Goal: Task Accomplishment & Management: Manage account settings

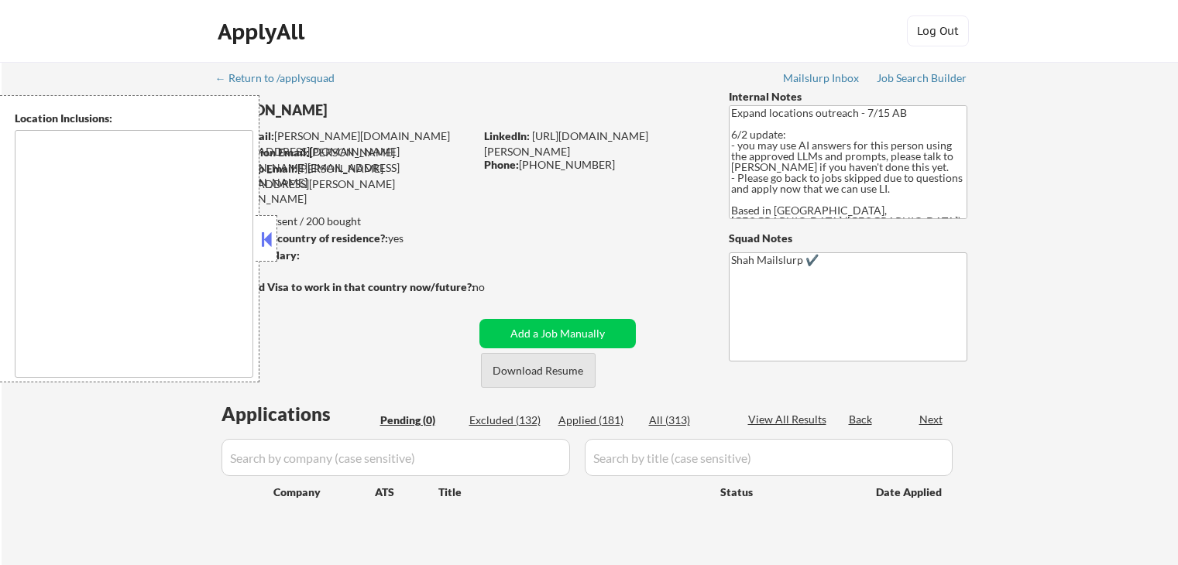
scroll to position [232, 0]
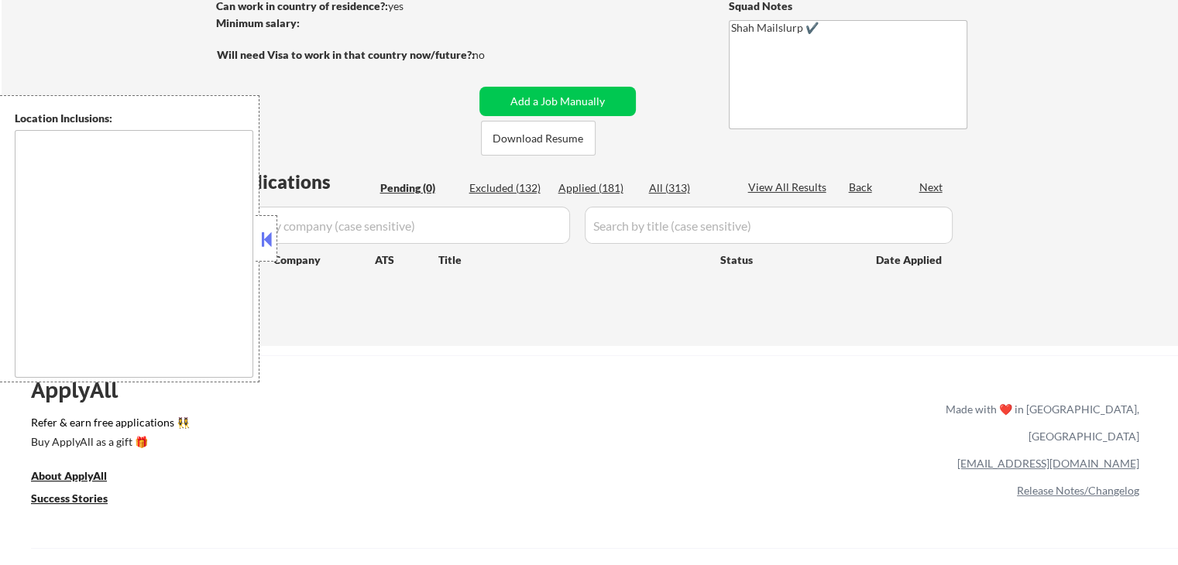
type textarea "[GEOGRAPHIC_DATA], ON [GEOGRAPHIC_DATA], ON [GEOGRAPHIC_DATA], ON [GEOGRAPHIC_D…"
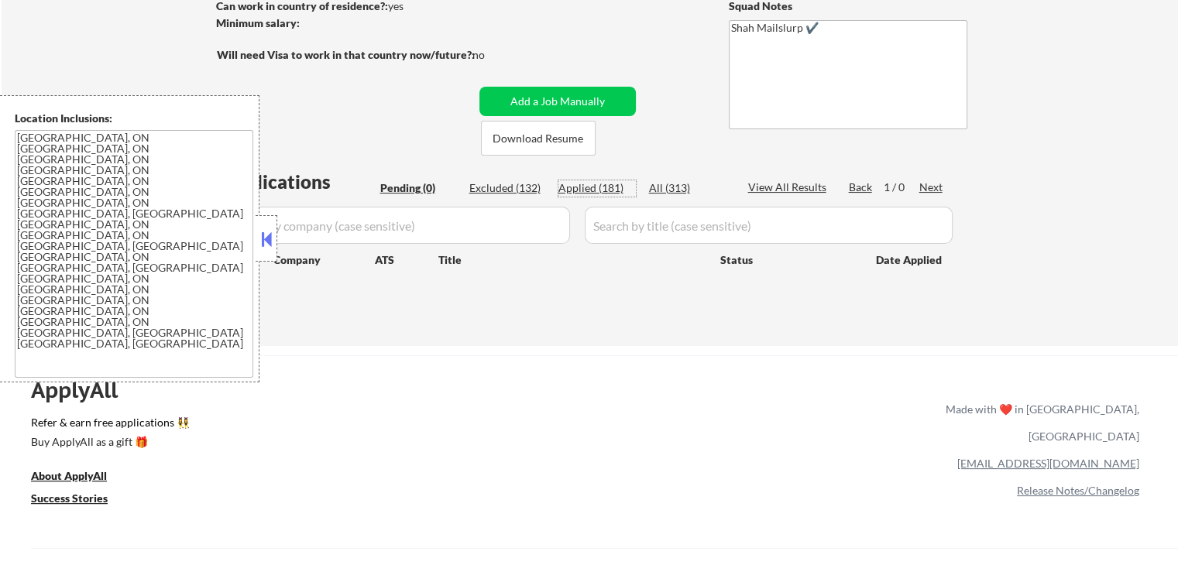
click at [565, 190] on div "Applied (181)" at bounding box center [596, 187] width 77 height 15
select select ""applied""
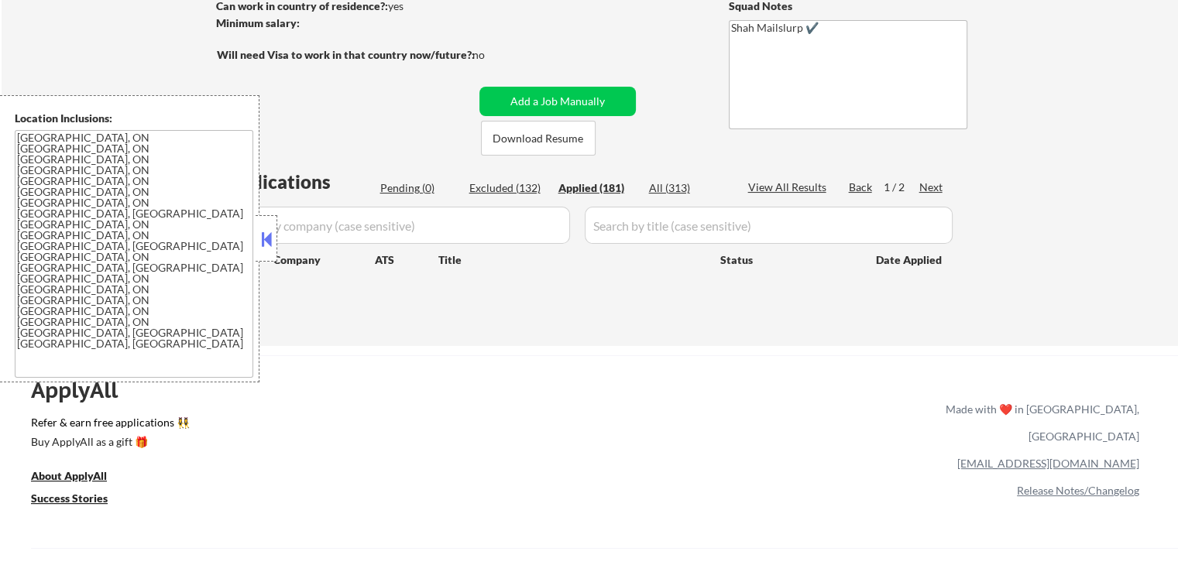
select select ""applied""
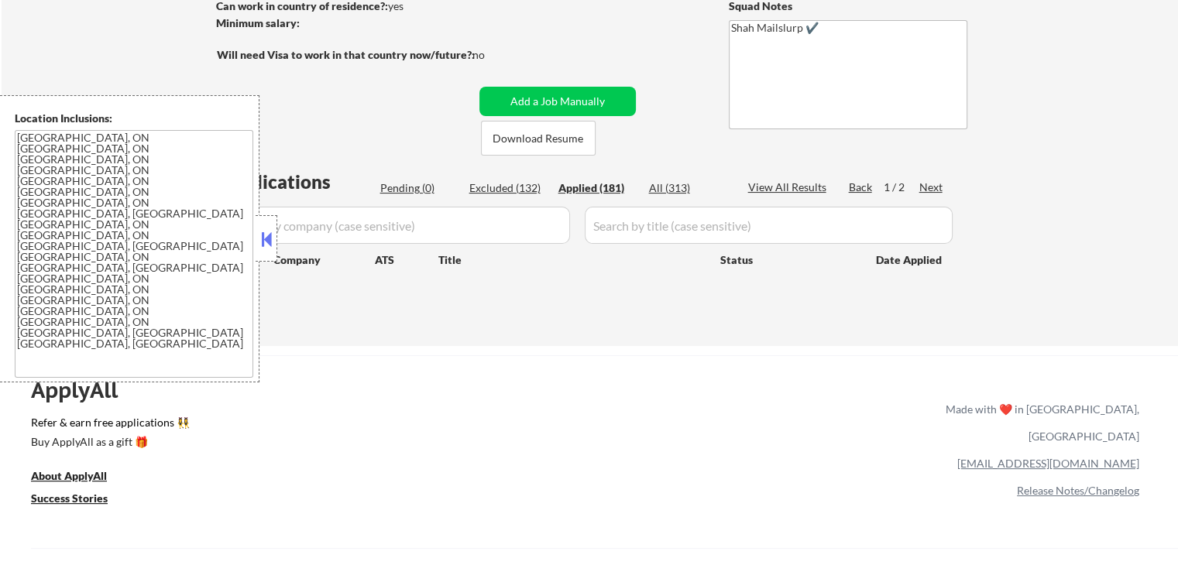
select select ""applied""
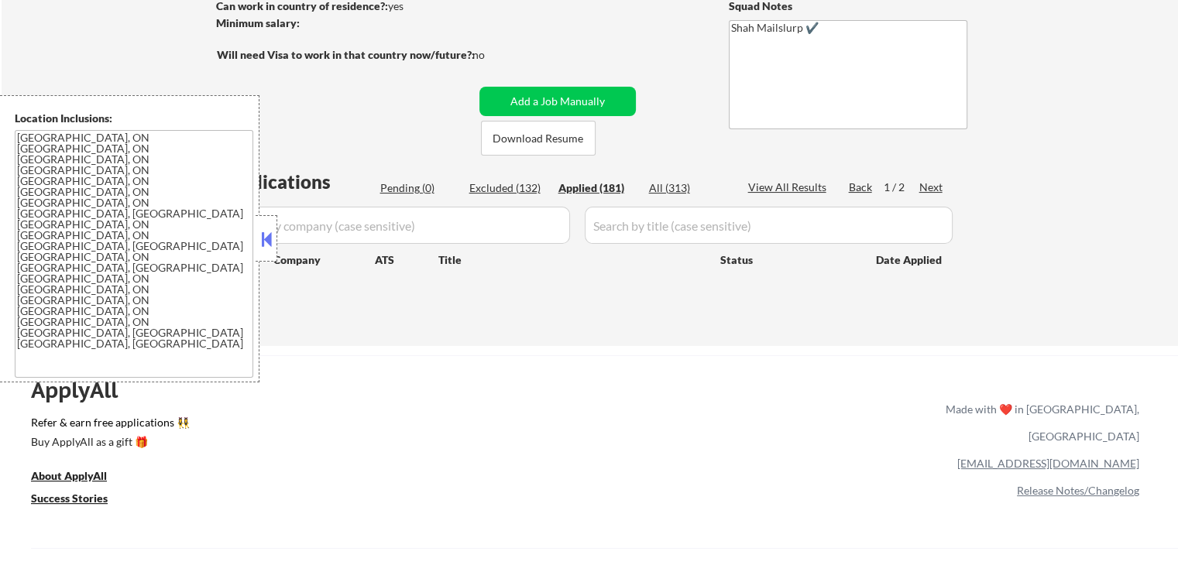
select select ""applied""
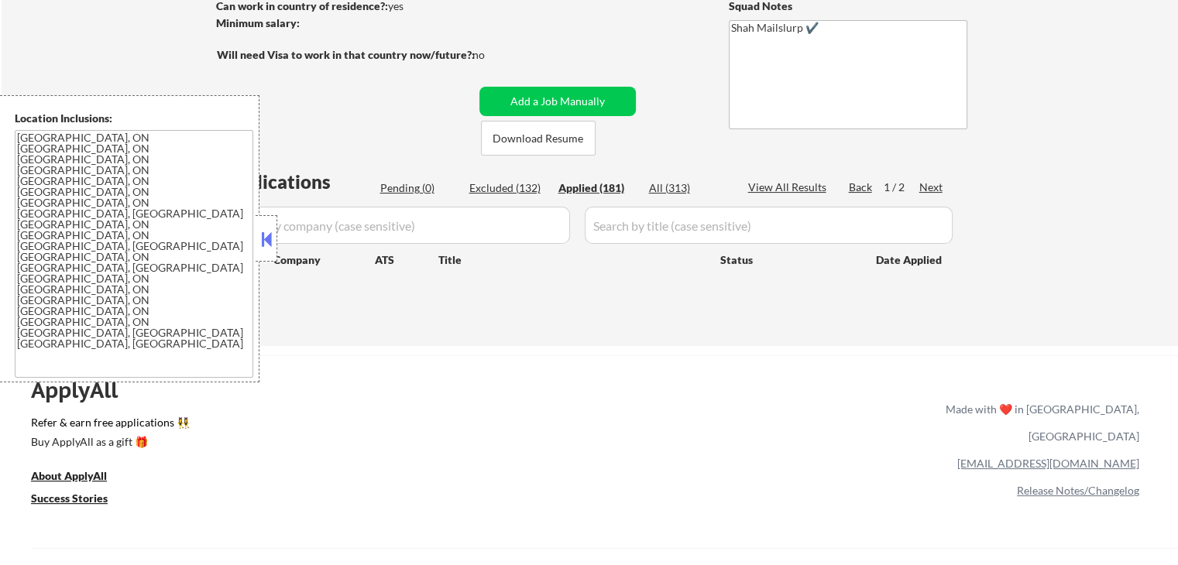
select select ""applied""
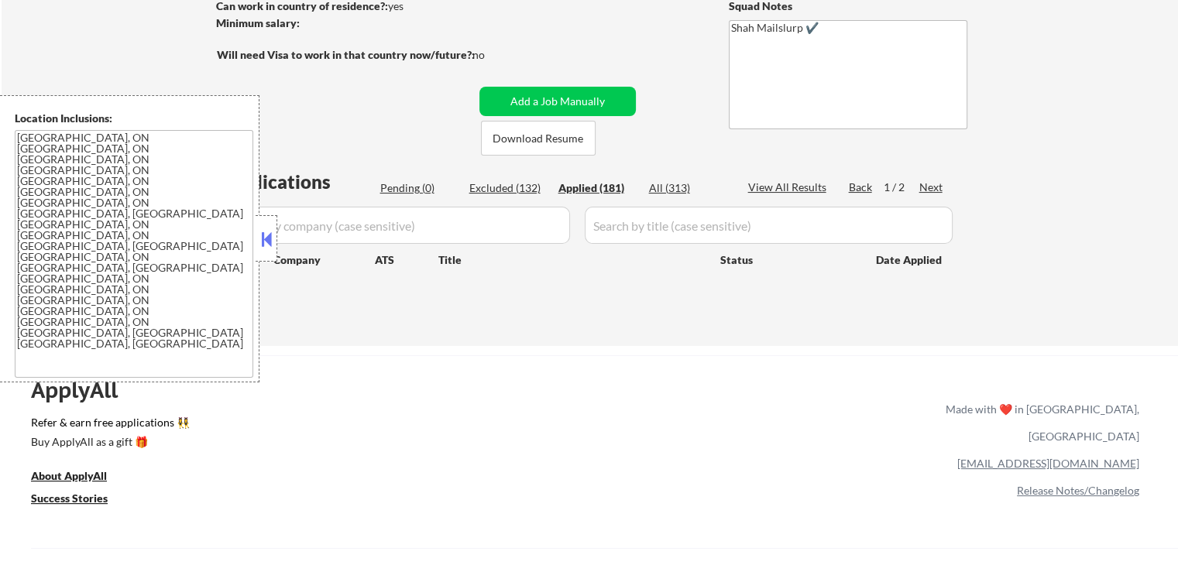
select select ""applied""
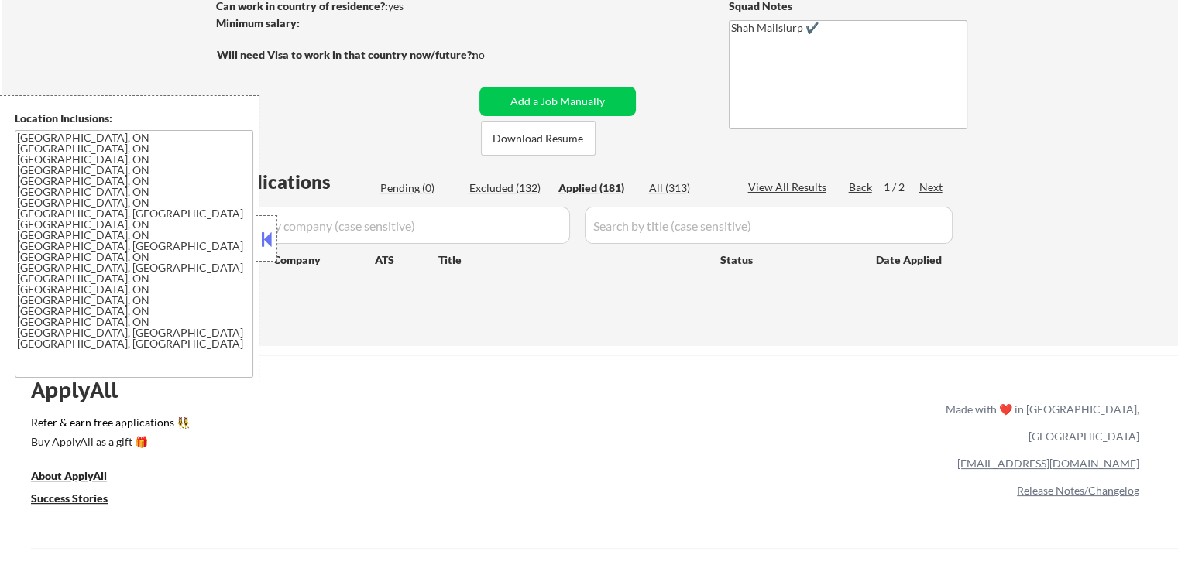
select select ""applied""
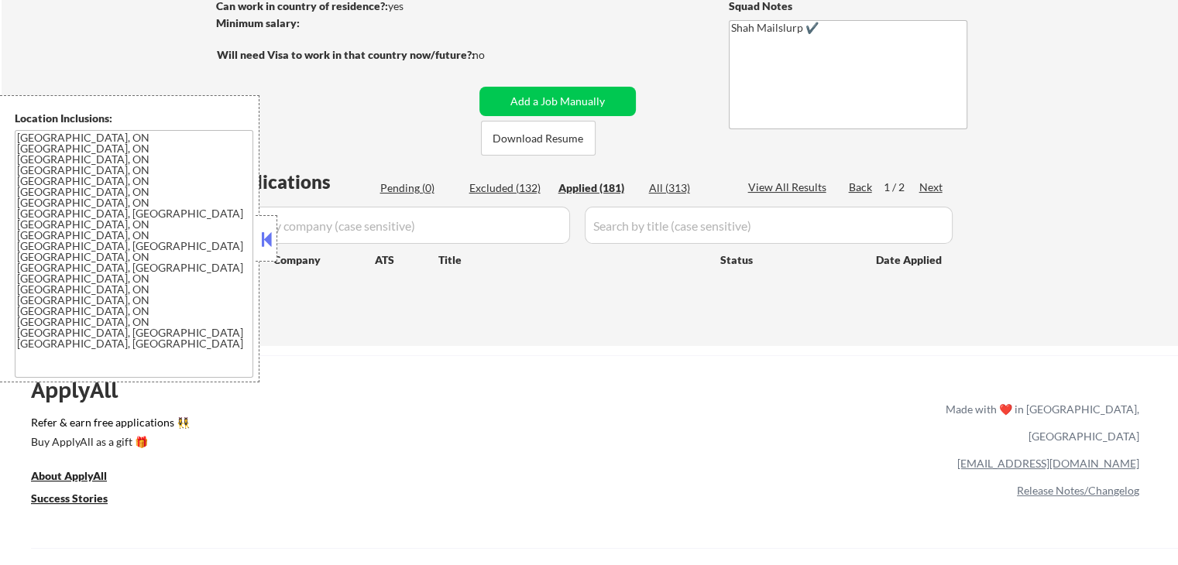
select select ""applied""
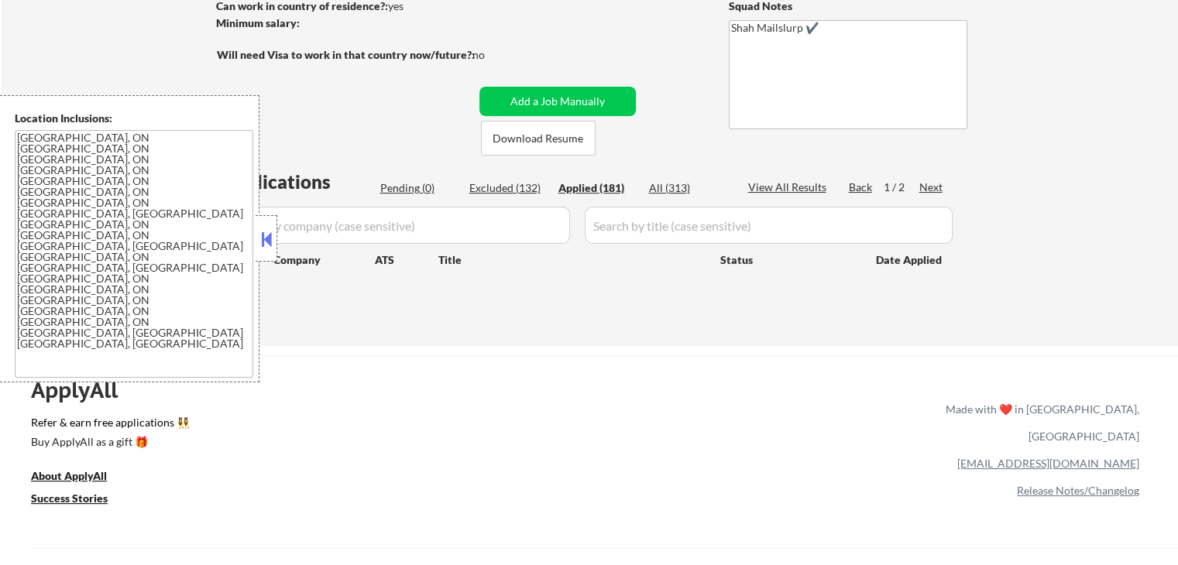
select select ""applied""
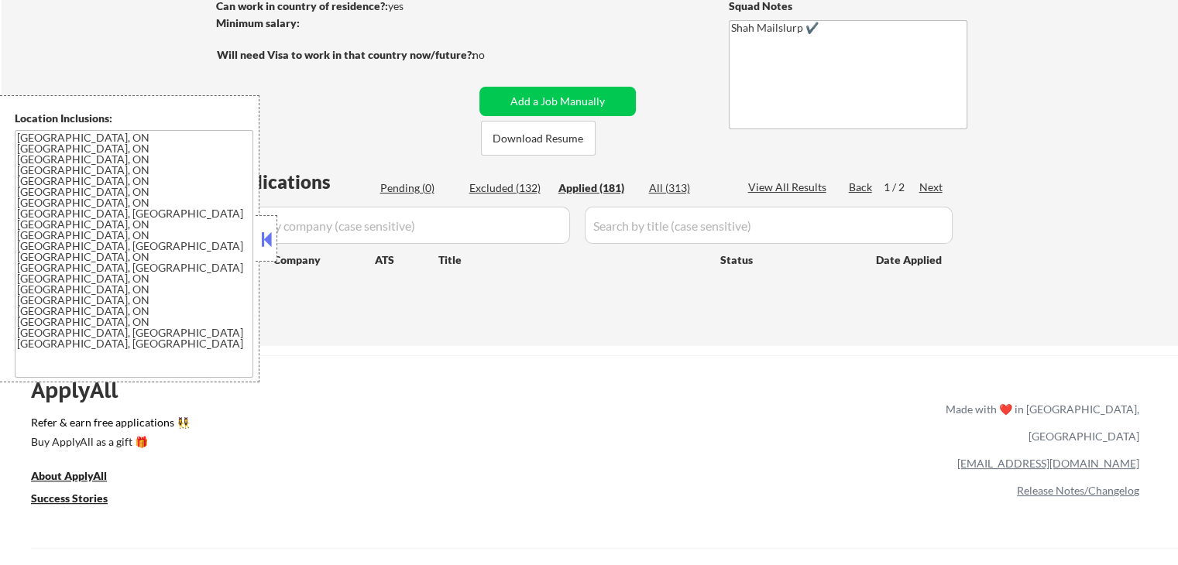
select select ""applied""
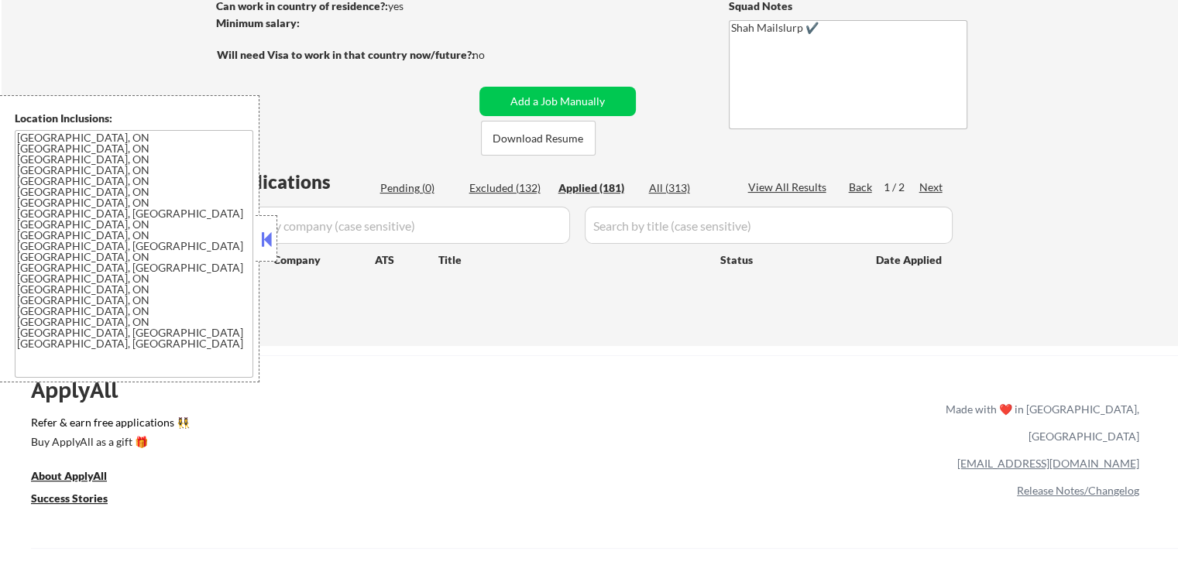
select select ""applied""
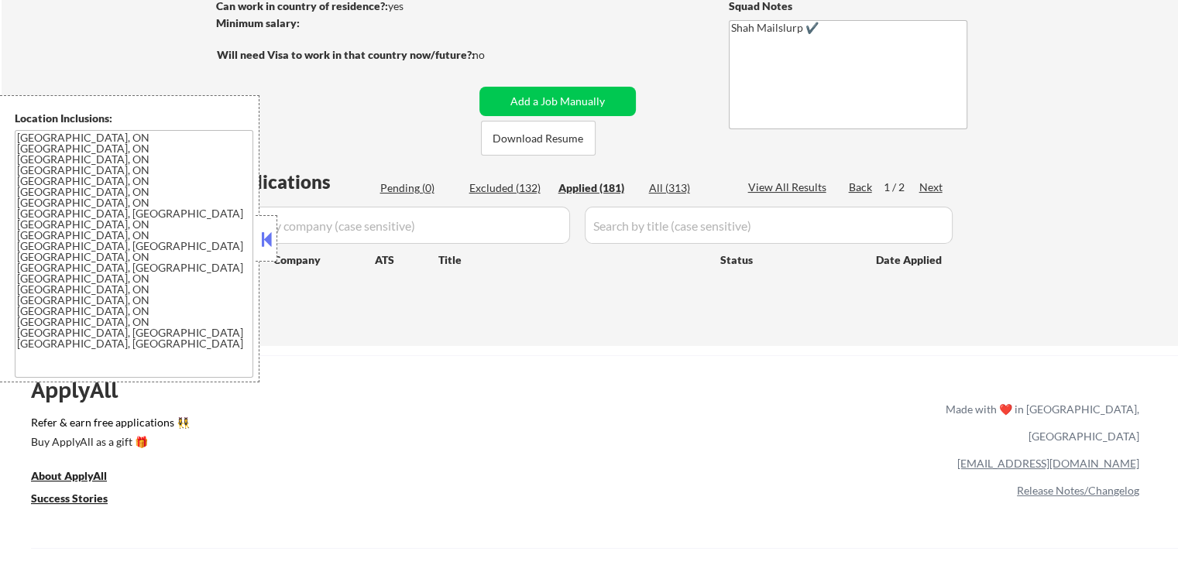
select select ""applied""
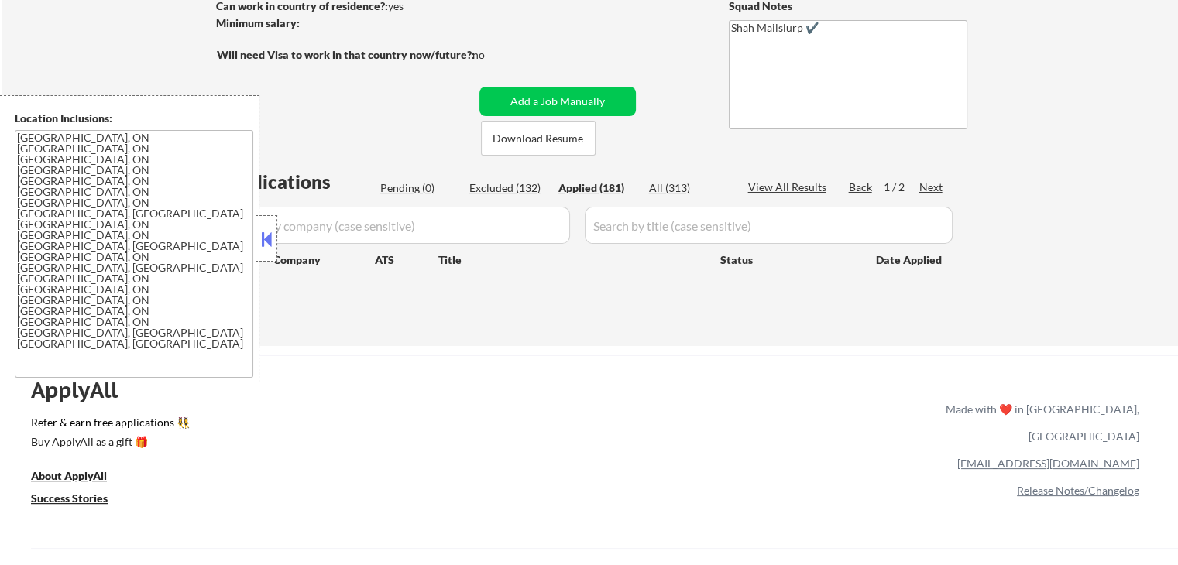
select select ""applied""
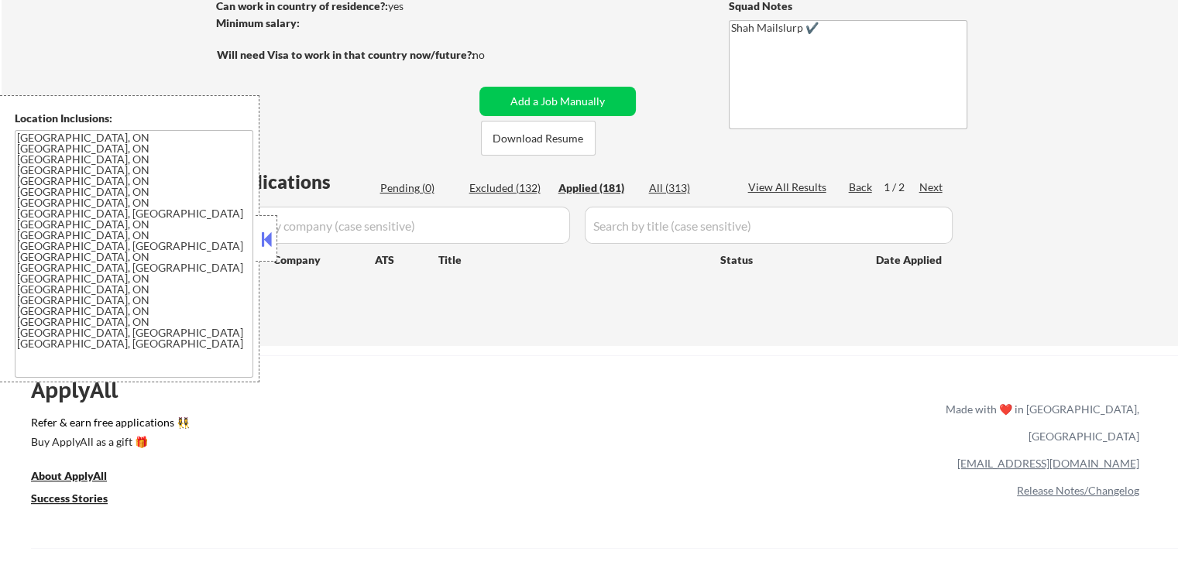
select select ""applied""
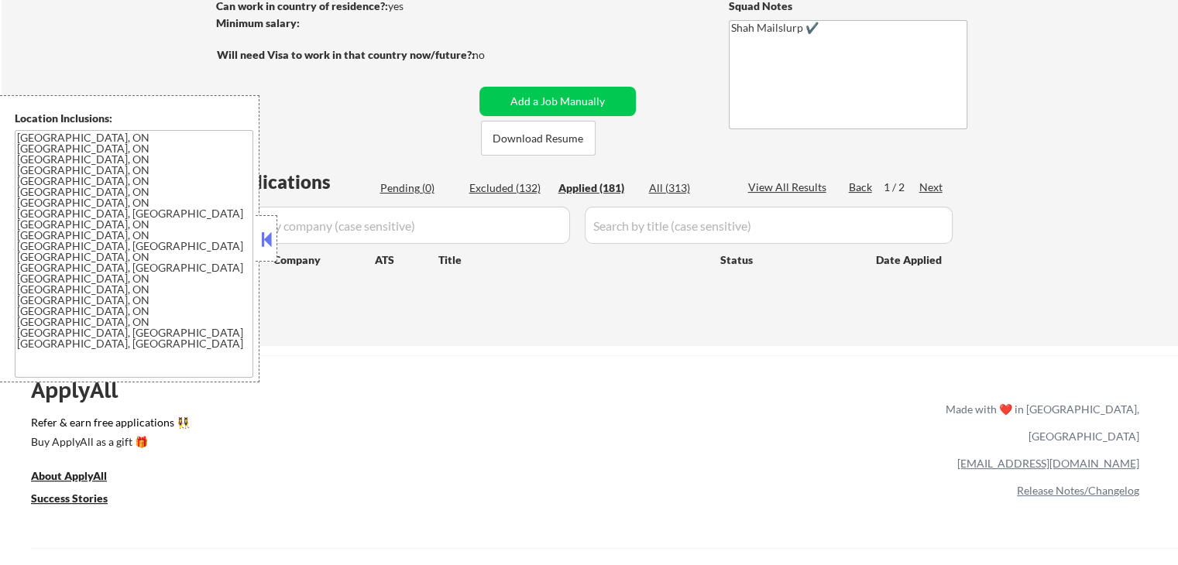
select select ""applied""
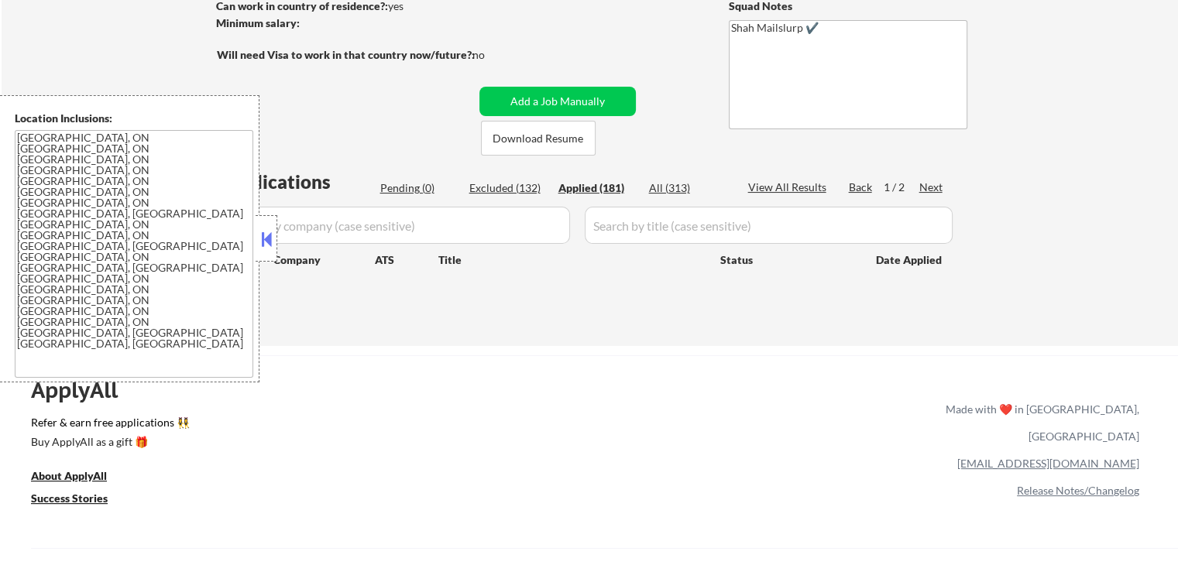
select select ""applied""
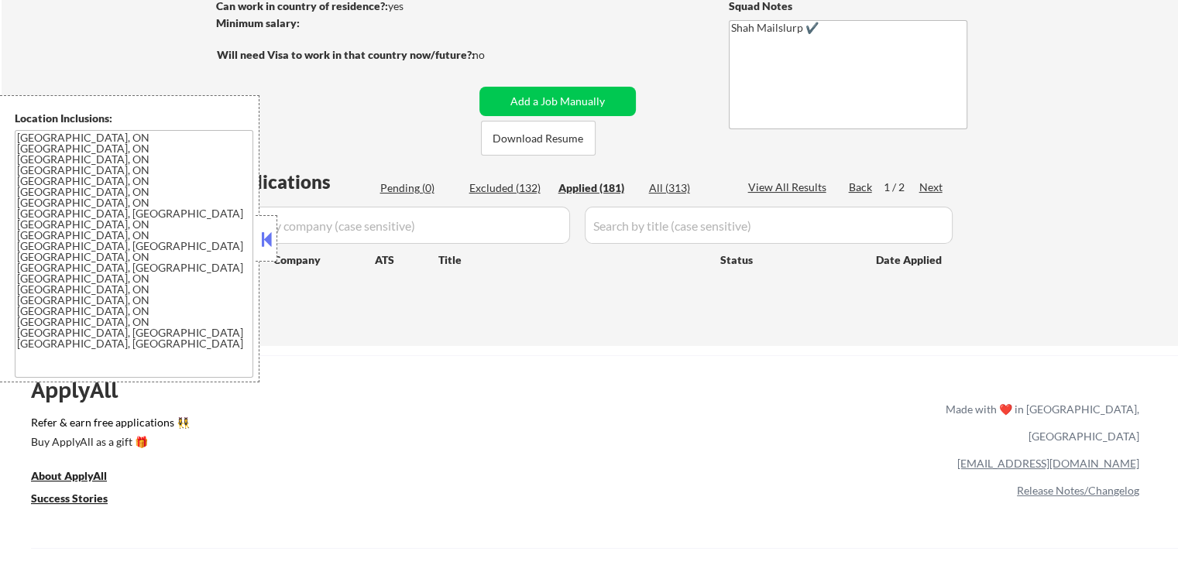
select select ""applied""
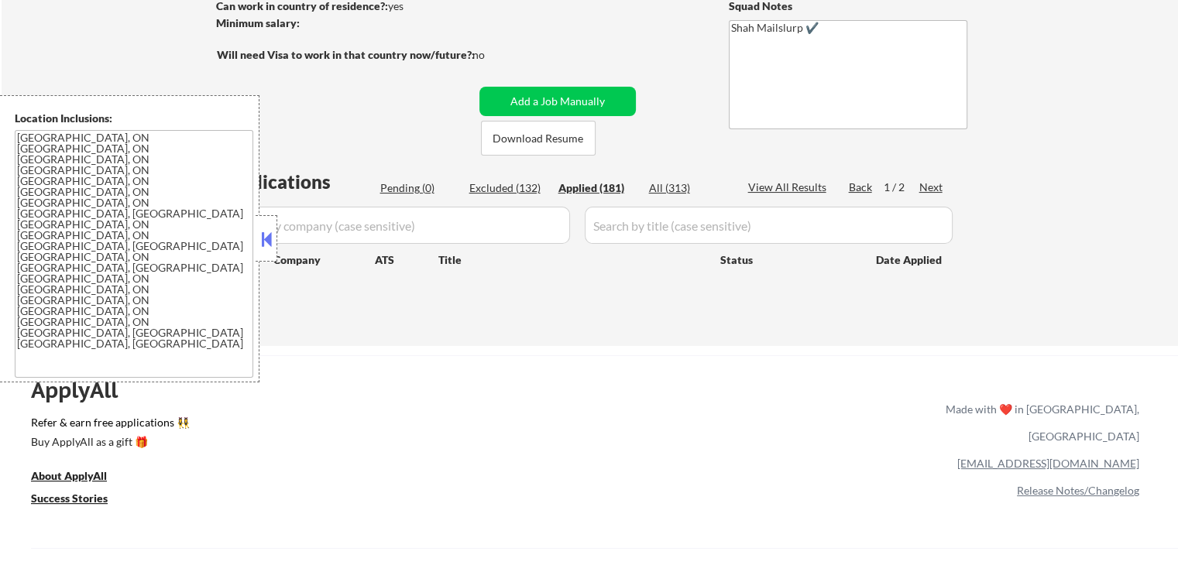
select select ""applied""
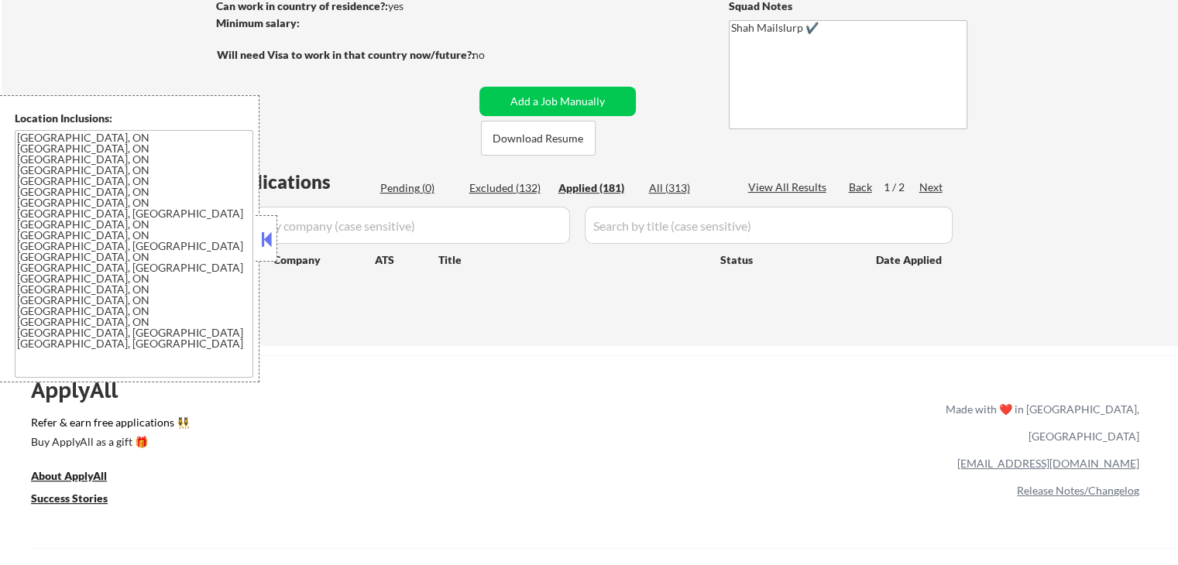
select select ""applied""
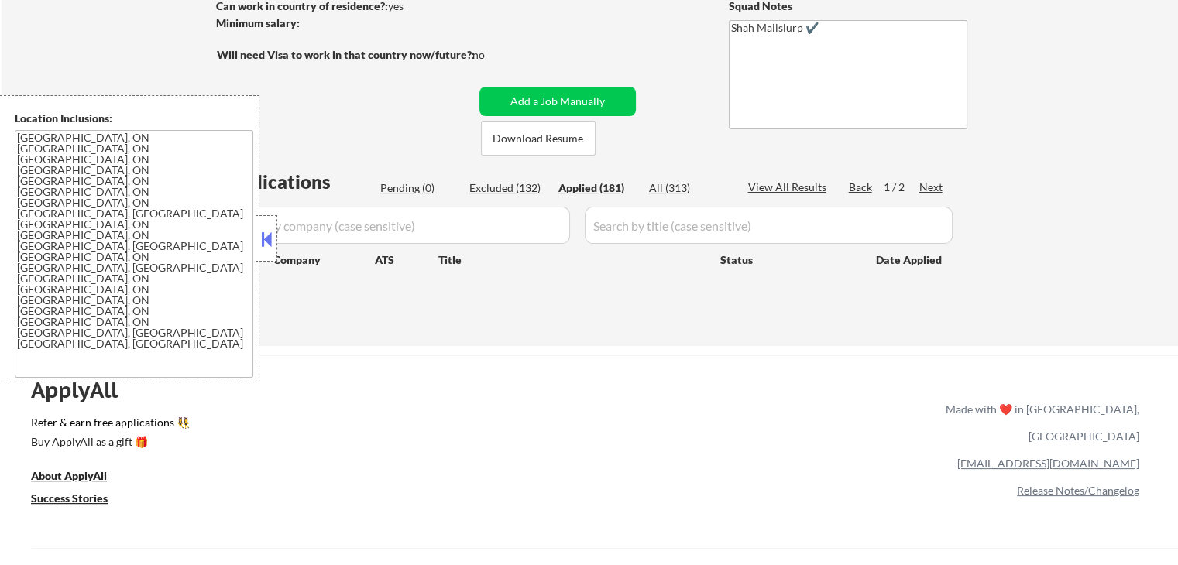
select select ""applied""
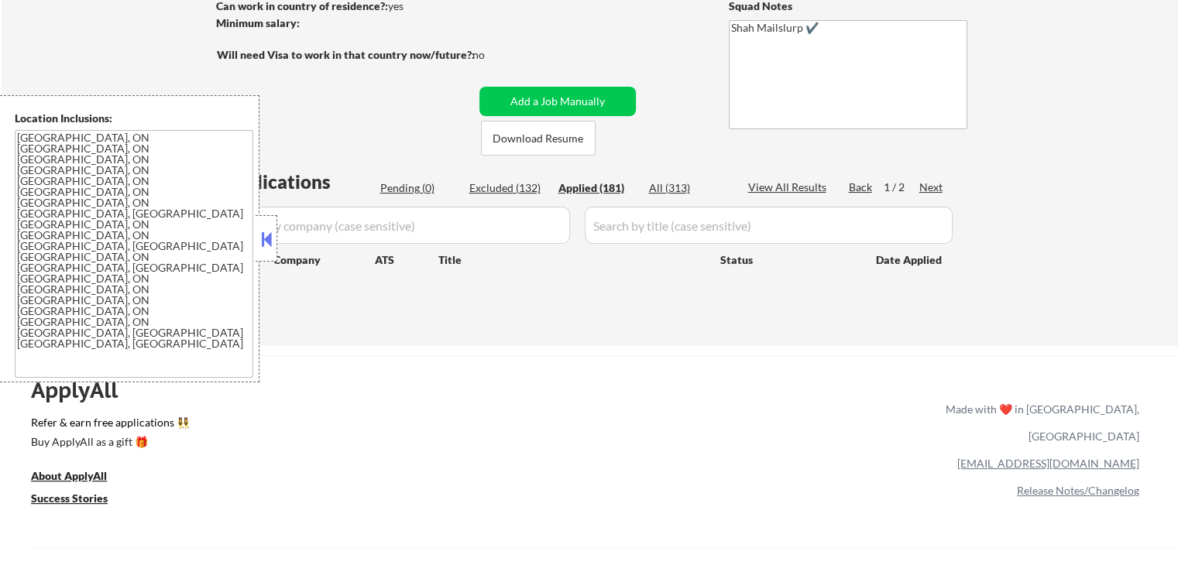
select select ""applied""
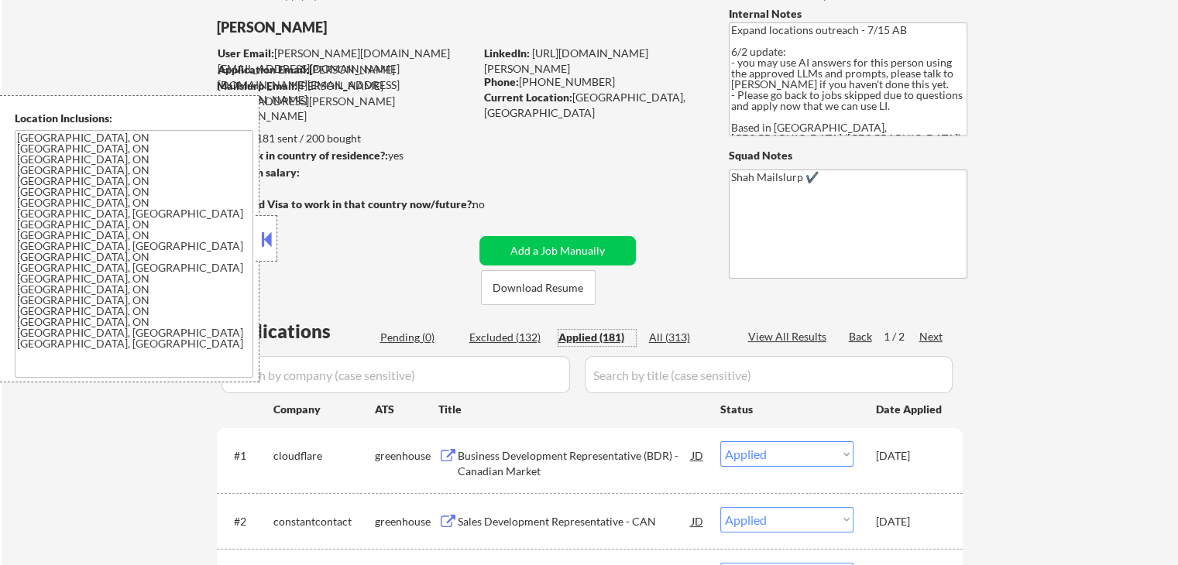
scroll to position [77, 0]
